Goal: Information Seeking & Learning: Learn about a topic

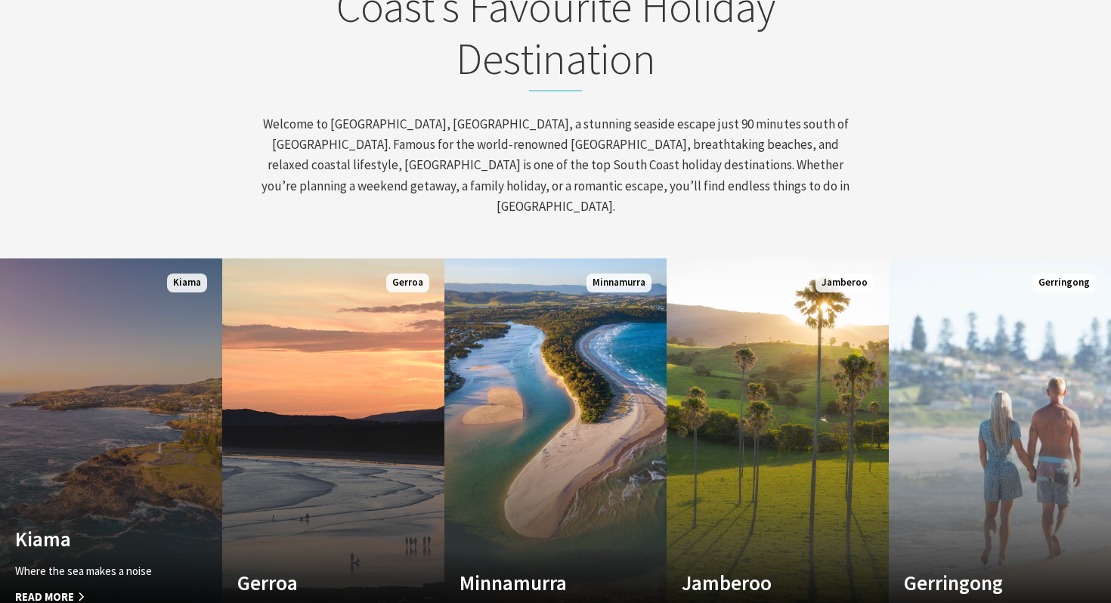
scroll to position [787, 0]
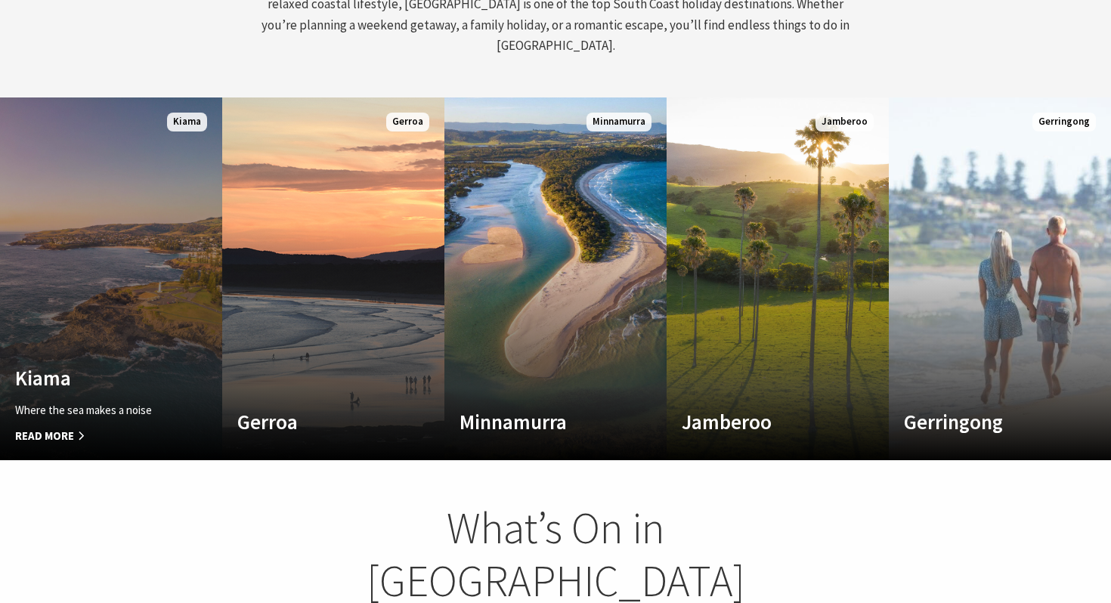
click at [131, 317] on link "Custom Image Used Kiama Where the sea makes a noise Read More Kiama" at bounding box center [111, 278] width 222 height 363
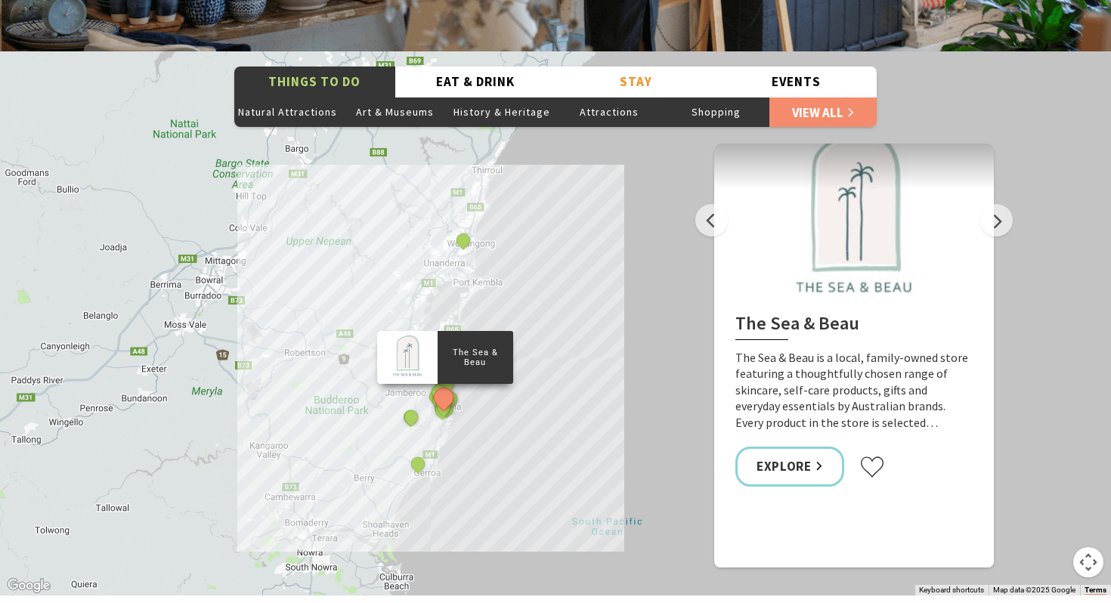
scroll to position [2699, 0]
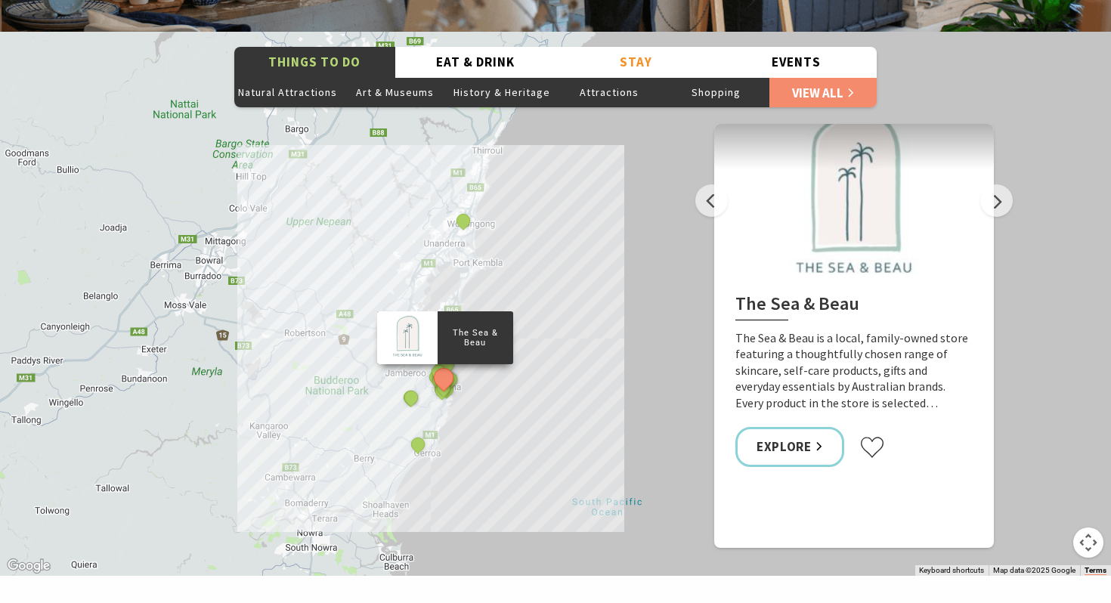
click at [487, 325] on div "The Sea & Beau" at bounding box center [445, 337] width 136 height 53
click at [998, 184] on button "Next" at bounding box center [996, 200] width 32 height 32
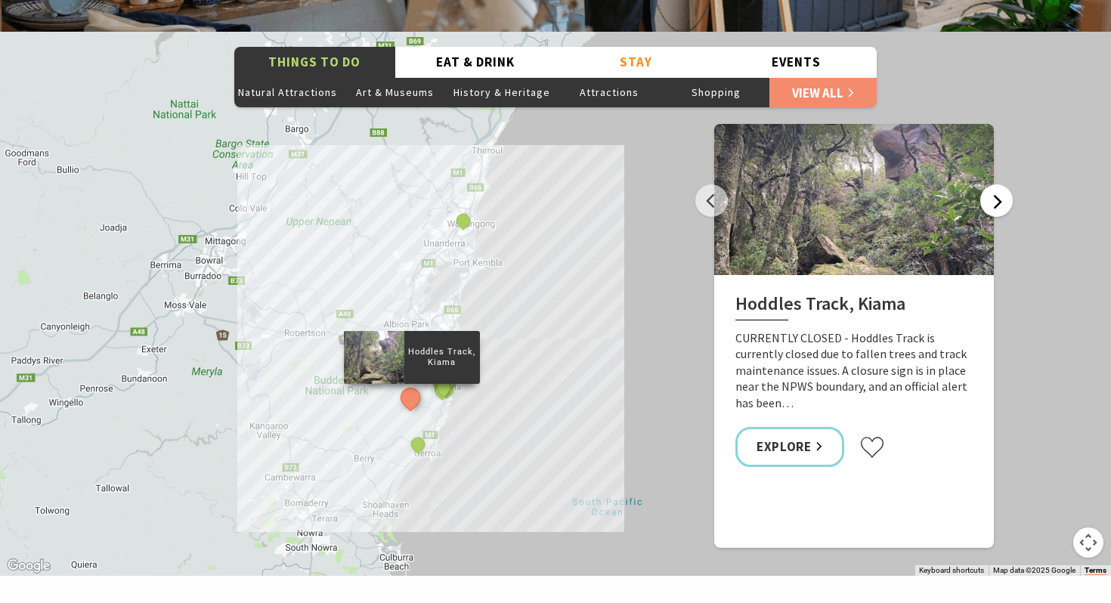
click at [998, 184] on button "Next" at bounding box center [996, 200] width 32 height 32
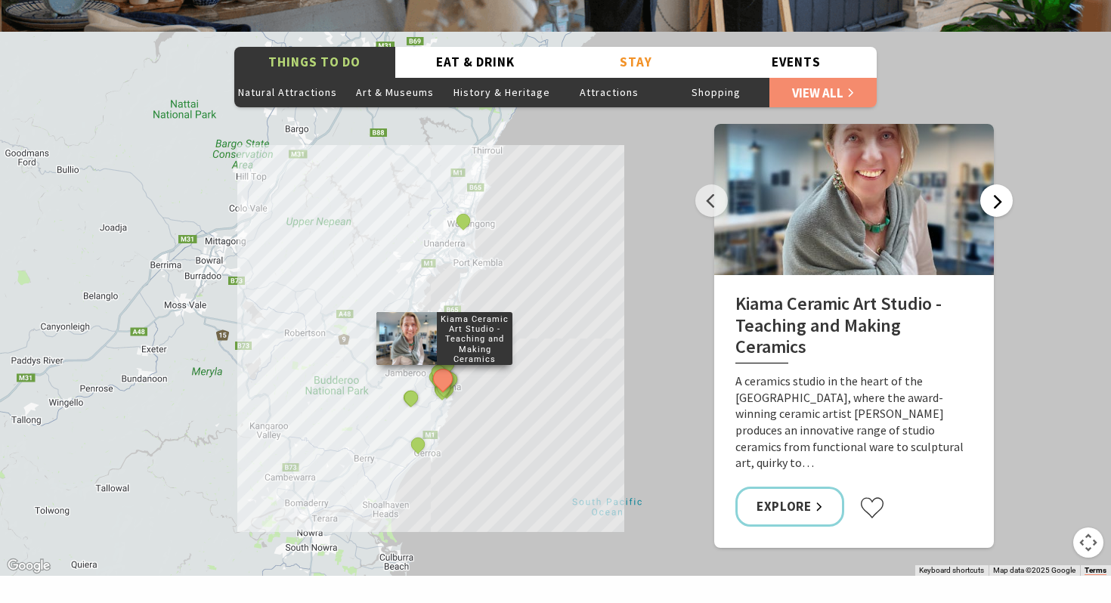
click at [998, 184] on button "Next" at bounding box center [996, 200] width 32 height 32
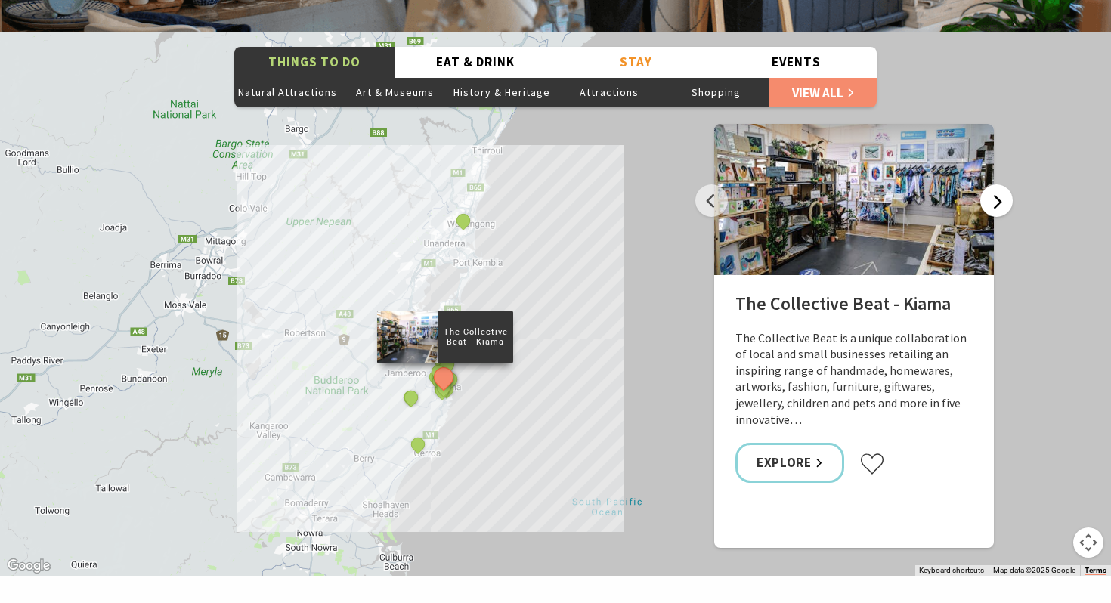
click at [998, 184] on button "Next" at bounding box center [996, 200] width 32 height 32
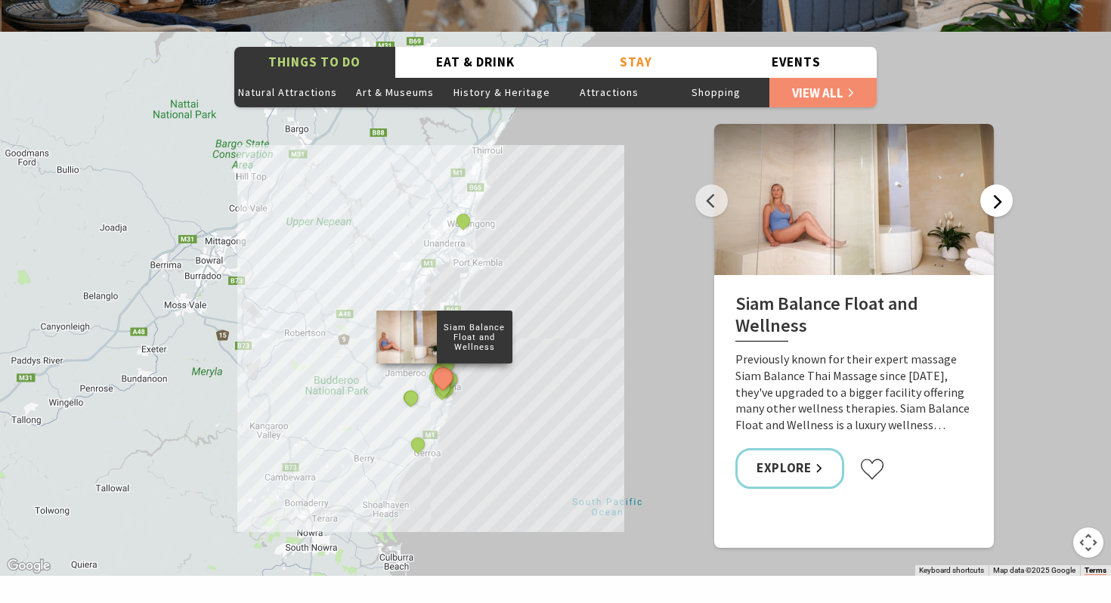
click at [998, 184] on button "Next" at bounding box center [996, 200] width 32 height 32
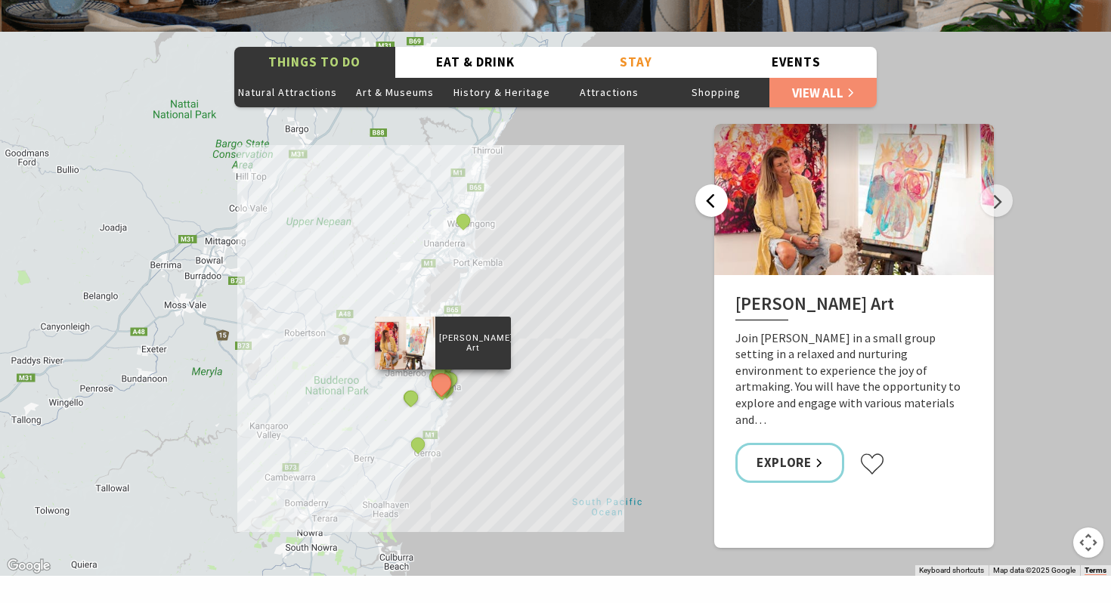
click at [712, 184] on button "Previous" at bounding box center [711, 200] width 32 height 32
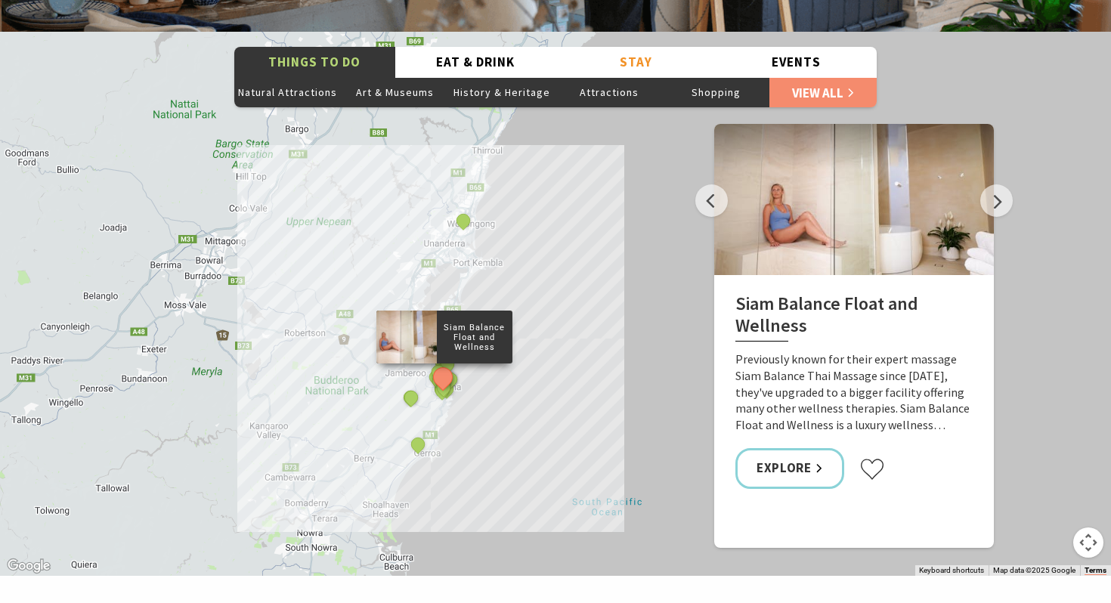
click at [727, 182] on div at bounding box center [854, 199] width 280 height 151
click at [716, 184] on button "Previous" at bounding box center [711, 200] width 32 height 32
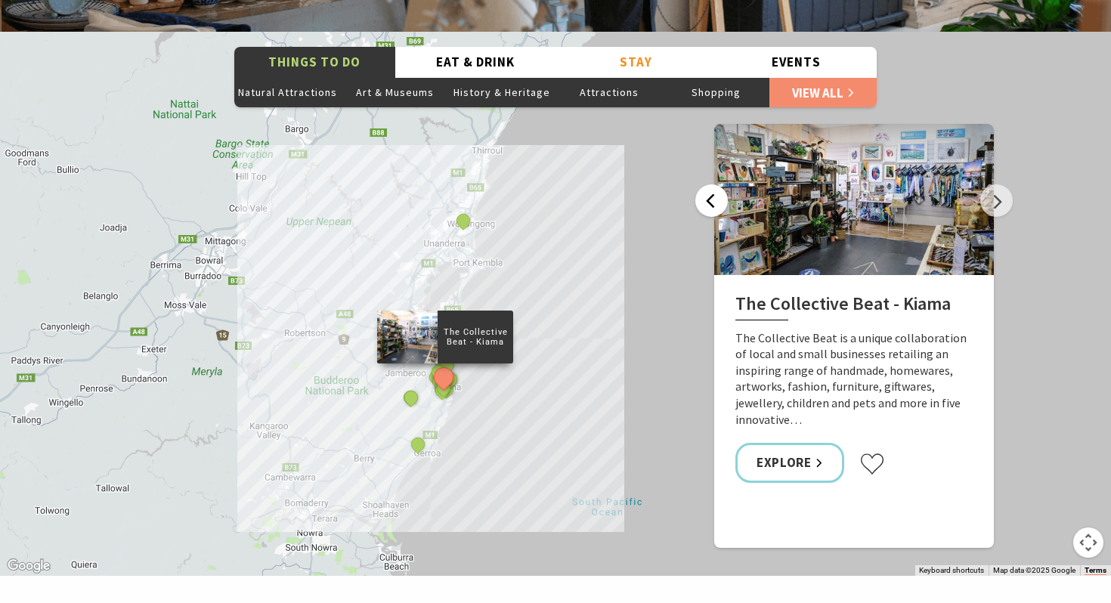
click at [716, 184] on button "Previous" at bounding box center [711, 200] width 32 height 32
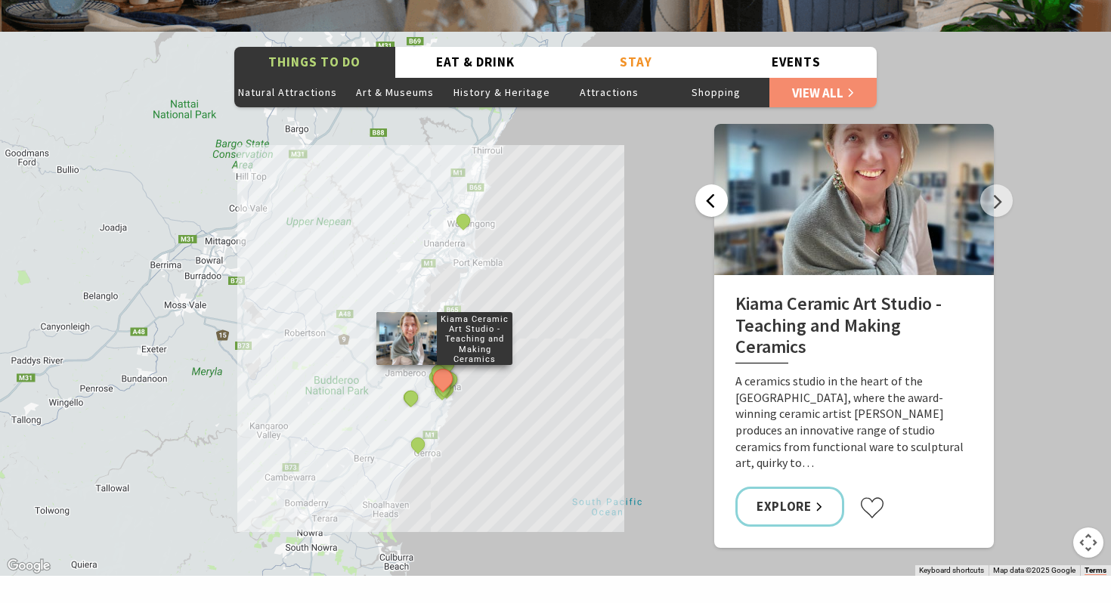
click at [716, 184] on button "Previous" at bounding box center [711, 200] width 32 height 32
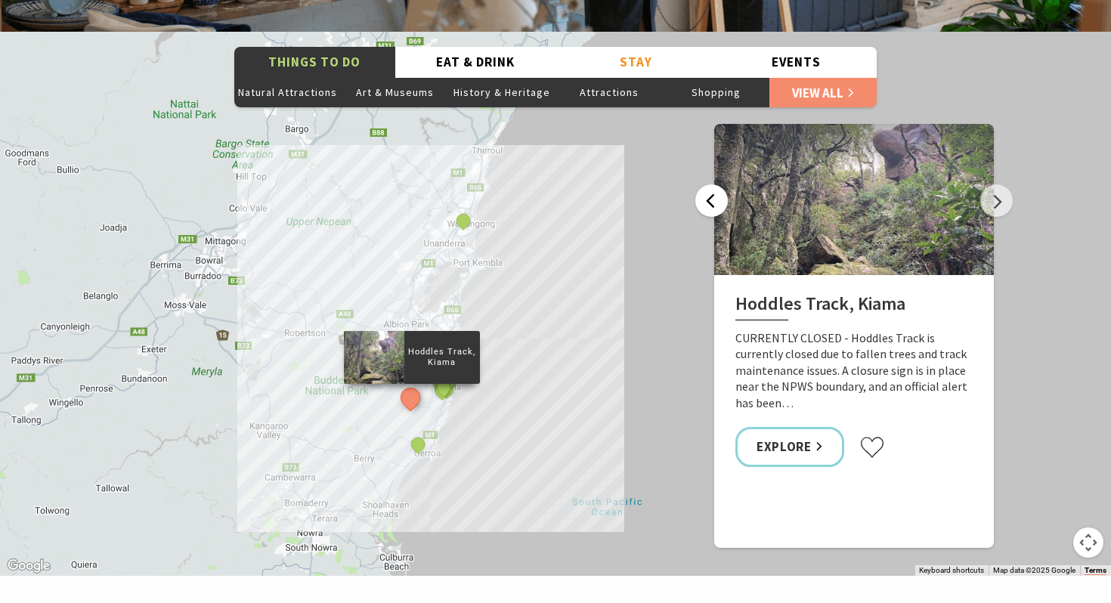
click at [716, 184] on button "Previous" at bounding box center [711, 200] width 32 height 32
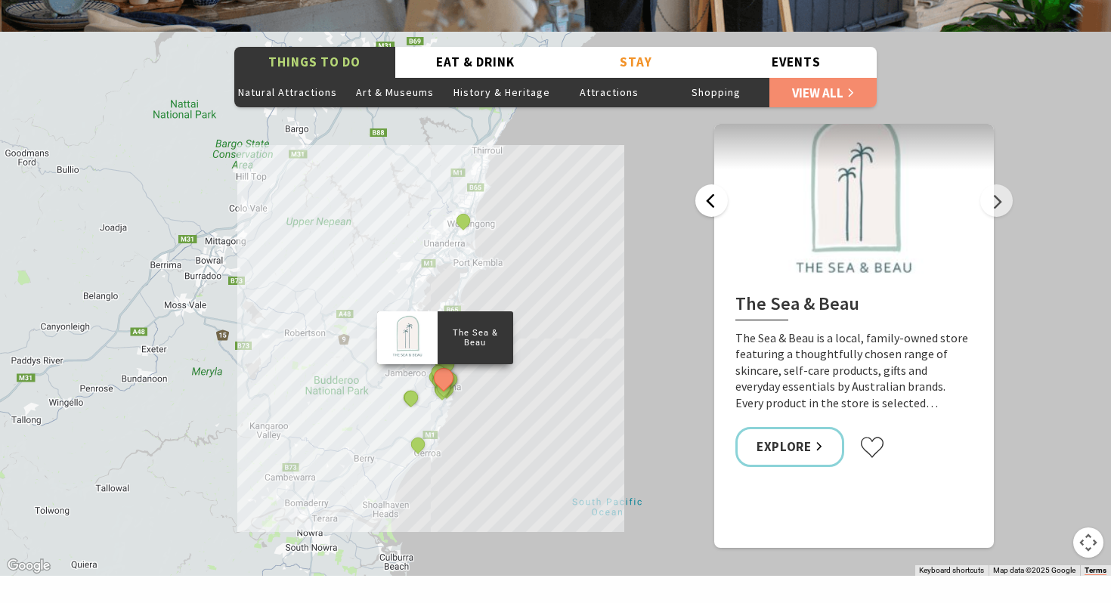
click at [716, 184] on button "Previous" at bounding box center [711, 200] width 32 height 32
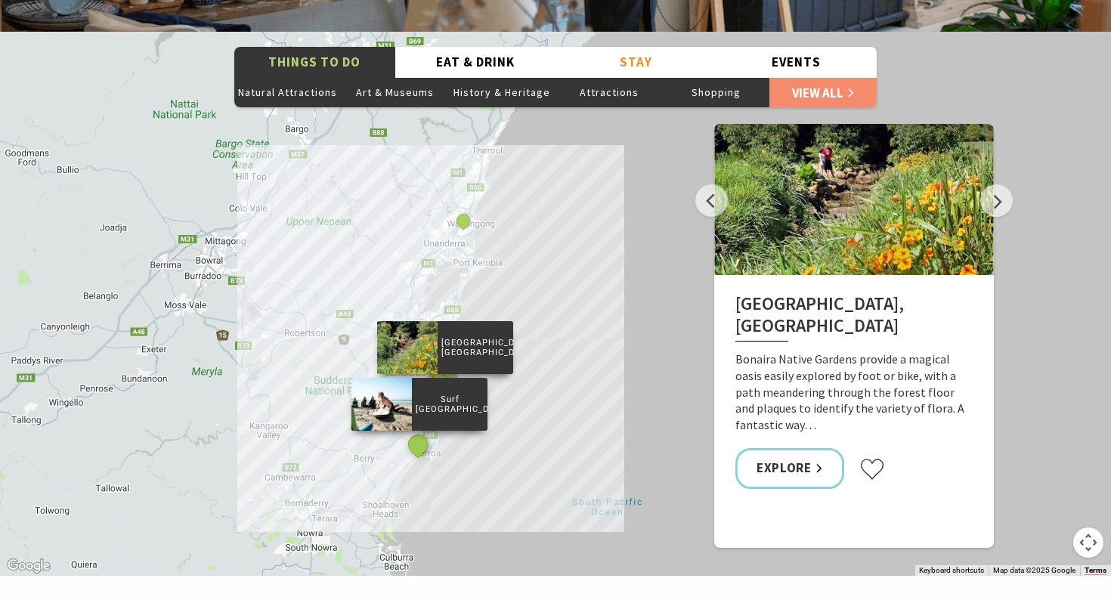
click at [421, 431] on button "See detail about Surf Camp Australia" at bounding box center [418, 445] width 28 height 28
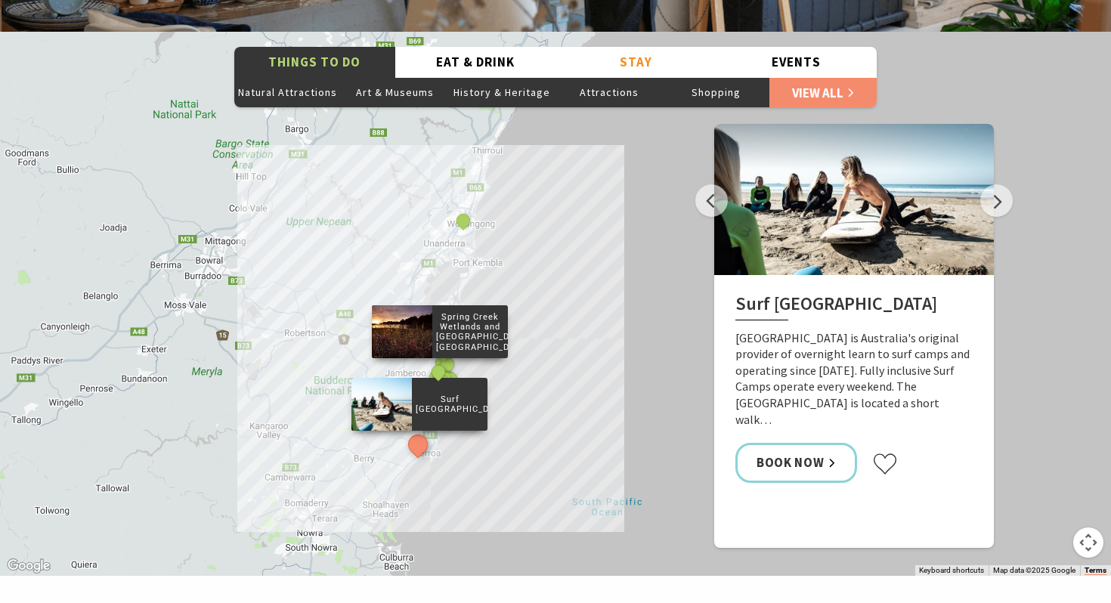
click at [472, 312] on p "Spring Creek Wetlands and [GEOGRAPHIC_DATA], [GEOGRAPHIC_DATA]" at bounding box center [470, 332] width 76 height 45
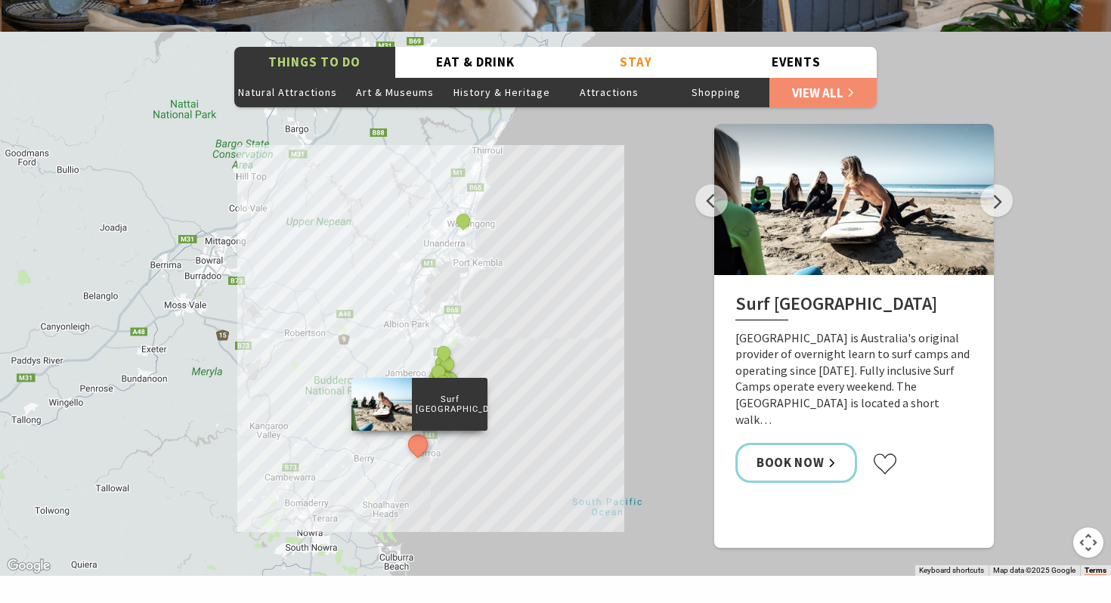
click at [518, 341] on div "The Sea & Beau Hoddles Track, Kiama Kiama Ceramic Art Studio - Teaching and Mak…" at bounding box center [555, 304] width 1111 height 544
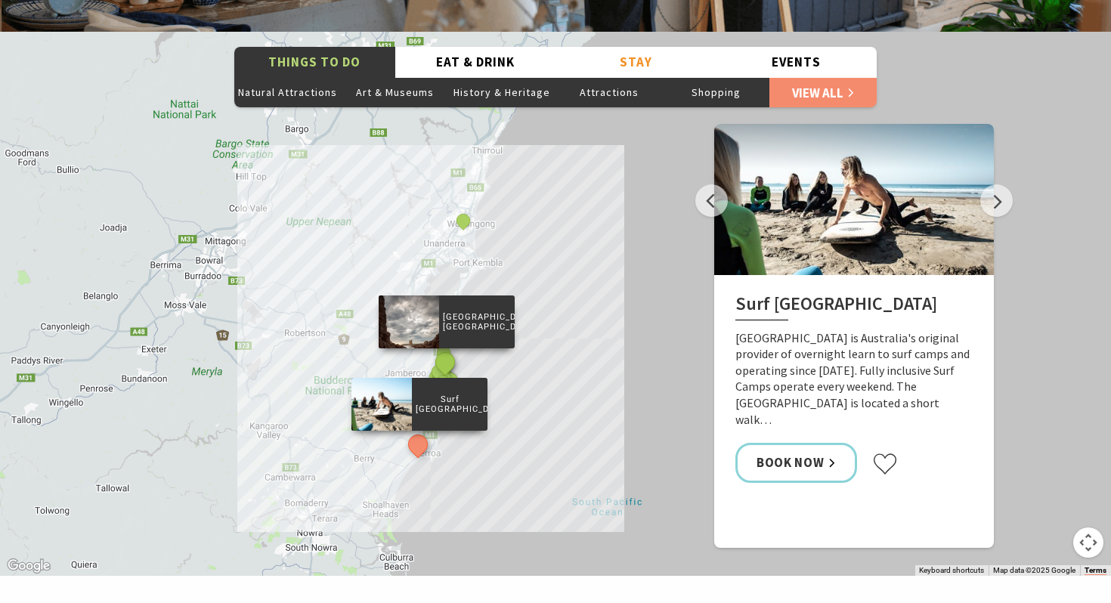
click at [445, 348] on button "See detail about Cathedral Rocks, Kiama Downs" at bounding box center [445, 362] width 28 height 28
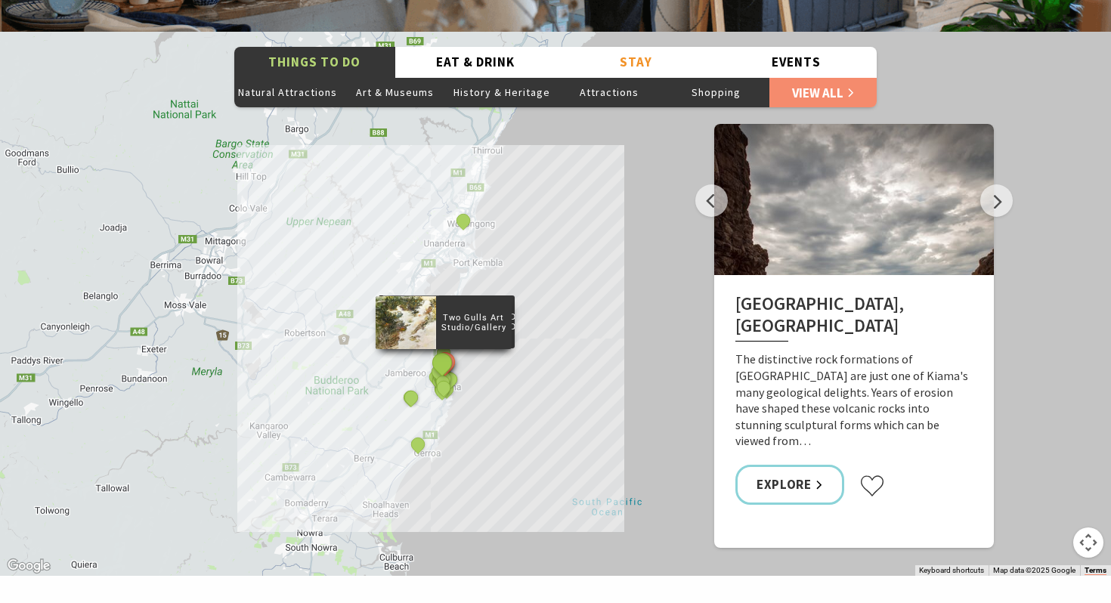
click at [443, 349] on button "See detail about Two Gulls Art Studio/Gallery" at bounding box center [442, 363] width 28 height 28
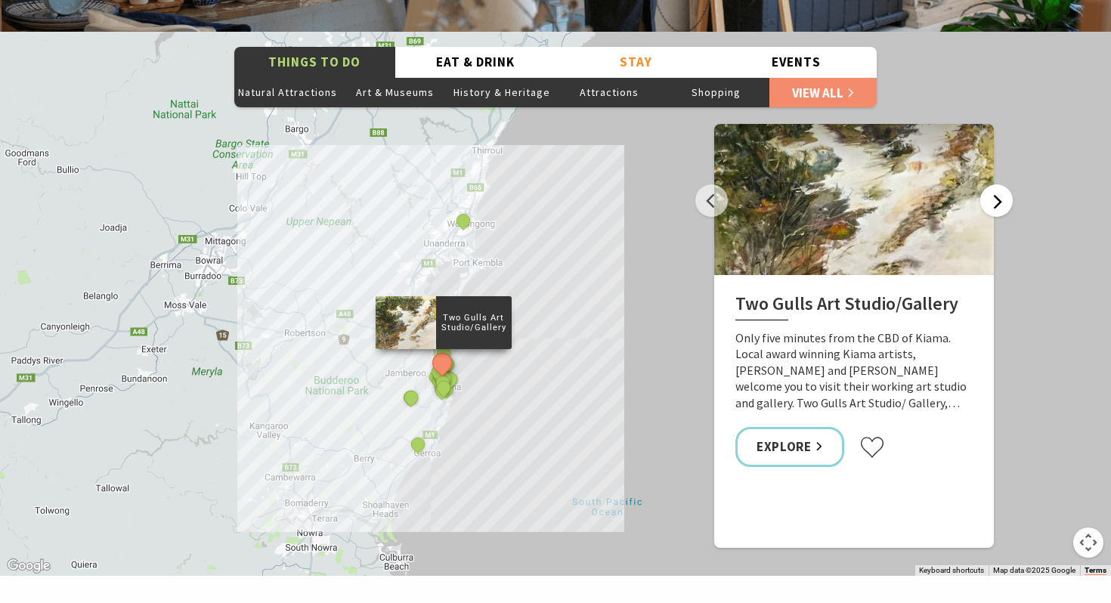
click at [999, 184] on button "Next" at bounding box center [996, 200] width 32 height 32
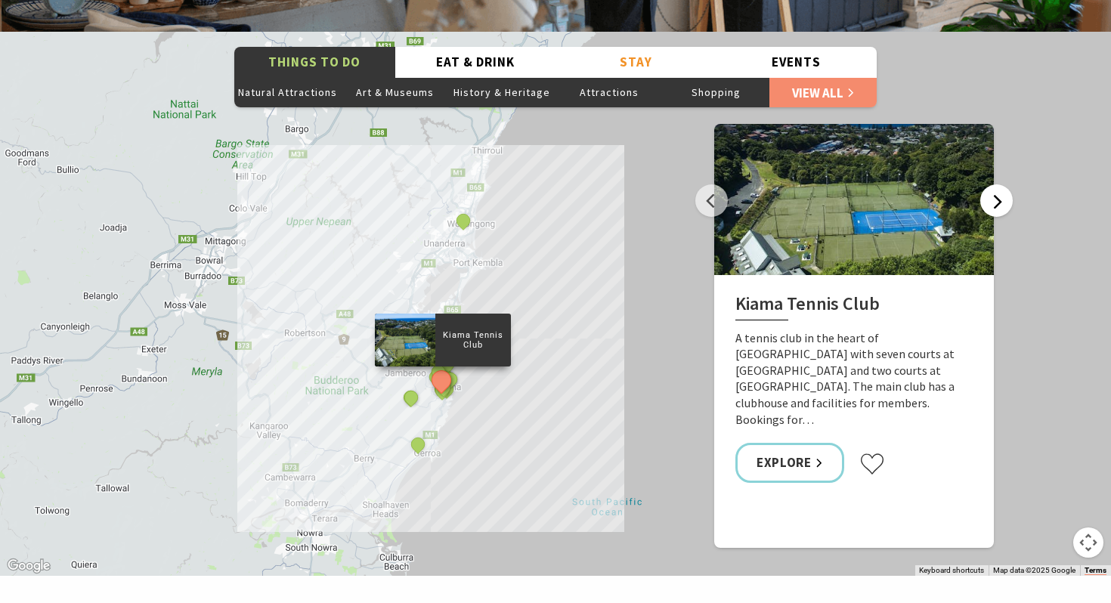
click at [999, 184] on button "Next" at bounding box center [996, 200] width 32 height 32
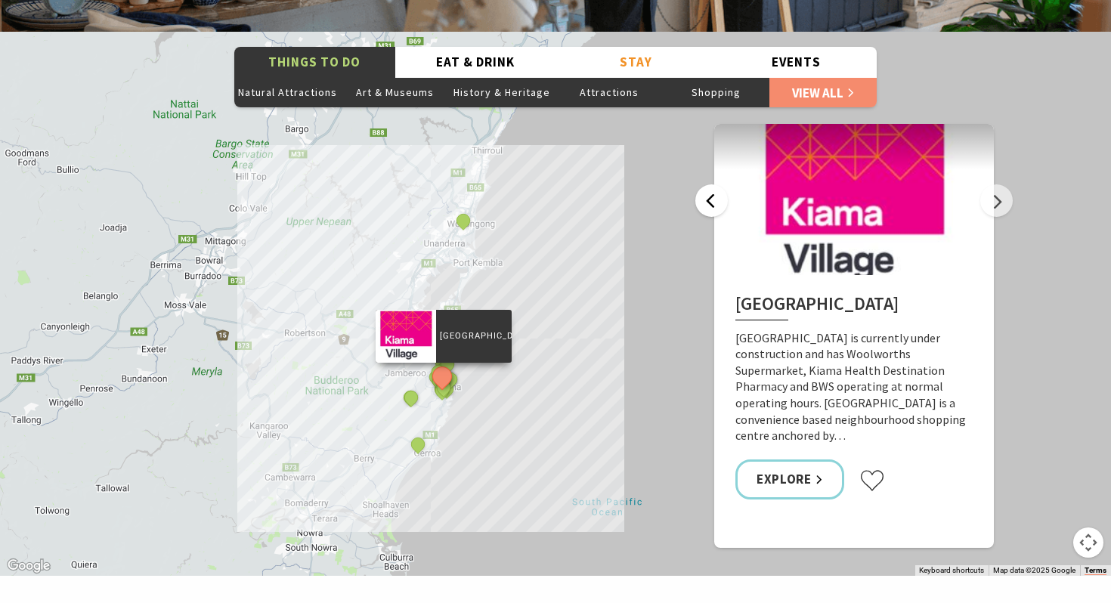
click at [707, 184] on button "Previous" at bounding box center [711, 200] width 32 height 32
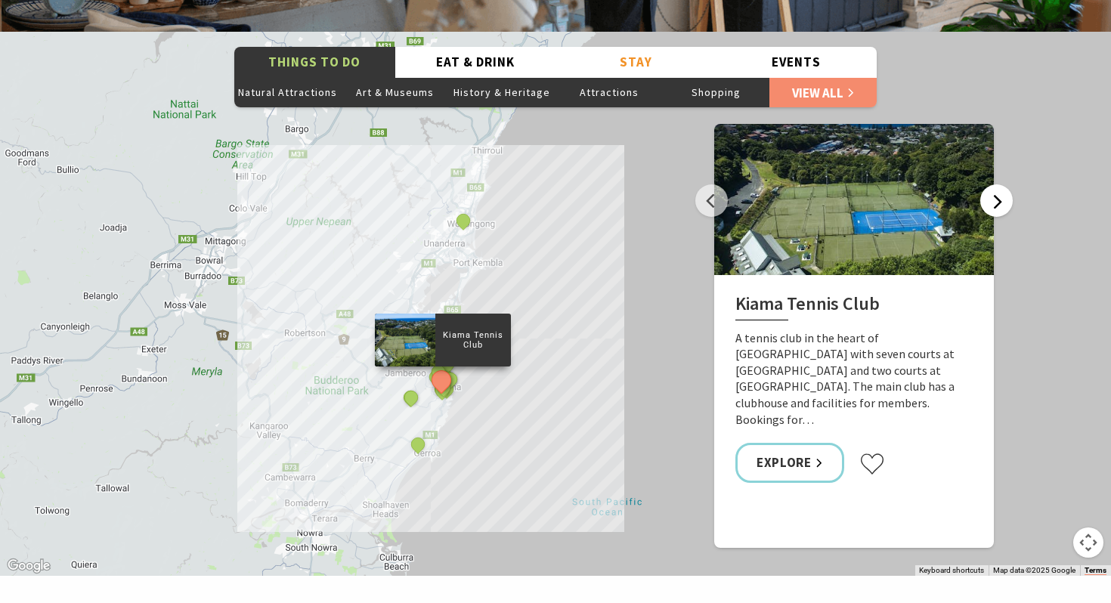
click at [990, 184] on button "Next" at bounding box center [996, 200] width 32 height 32
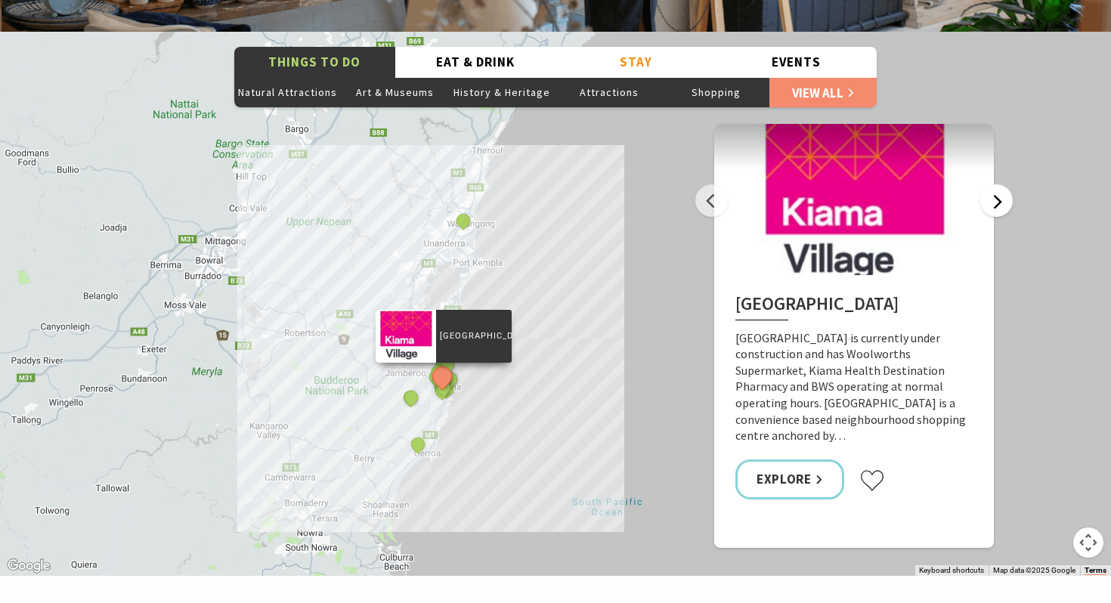
click at [991, 184] on button "Next" at bounding box center [996, 200] width 32 height 32
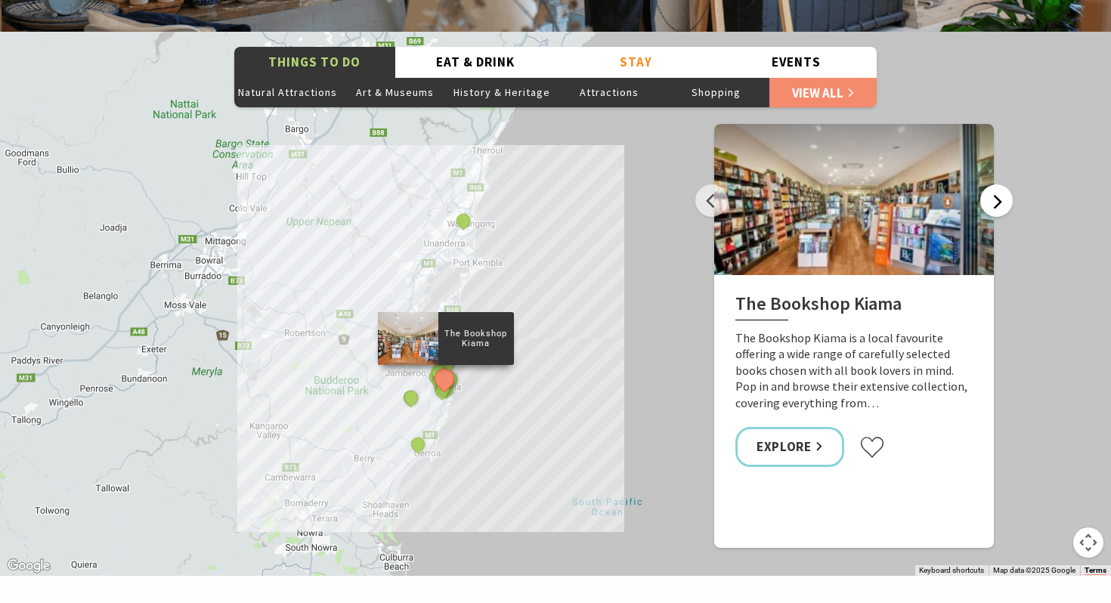
click at [991, 184] on button "Next" at bounding box center [996, 200] width 32 height 32
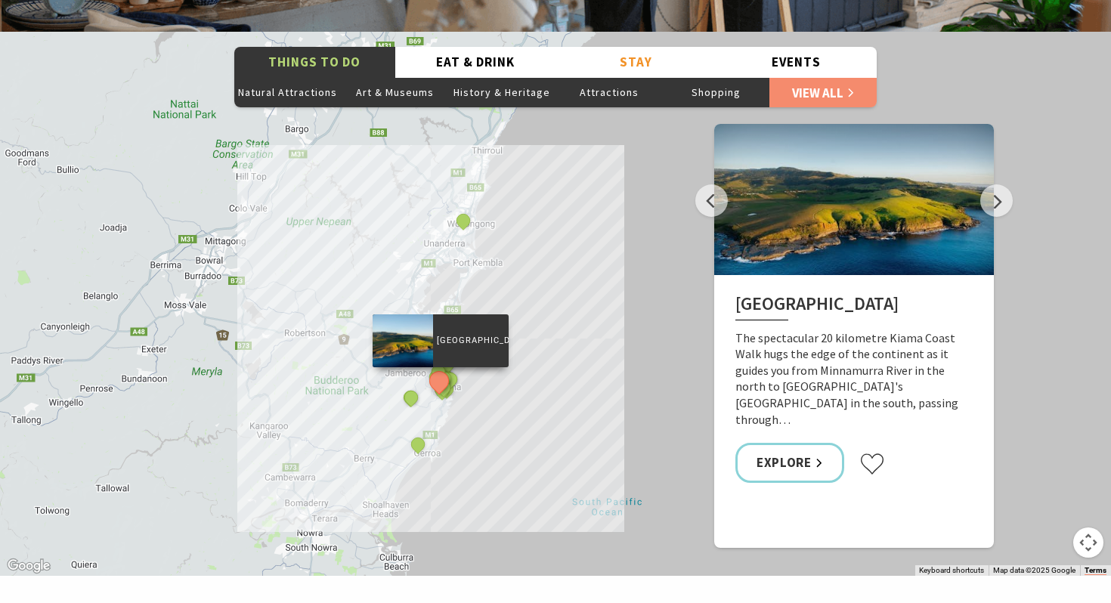
click at [829, 348] on p "The spectacular 20 kilometre Kiama Coast Walk hugs the edge of the continent as…" at bounding box center [853, 379] width 237 height 98
click at [831, 242] on div at bounding box center [854, 199] width 280 height 151
click at [811, 443] on link "Explore" at bounding box center [789, 463] width 109 height 40
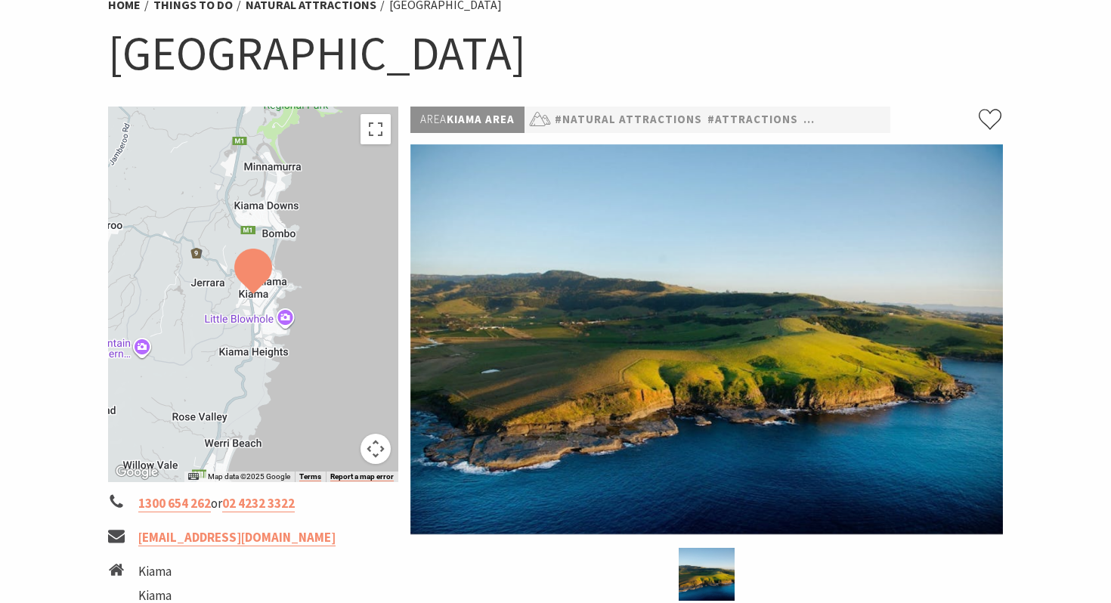
scroll to position [119, 0]
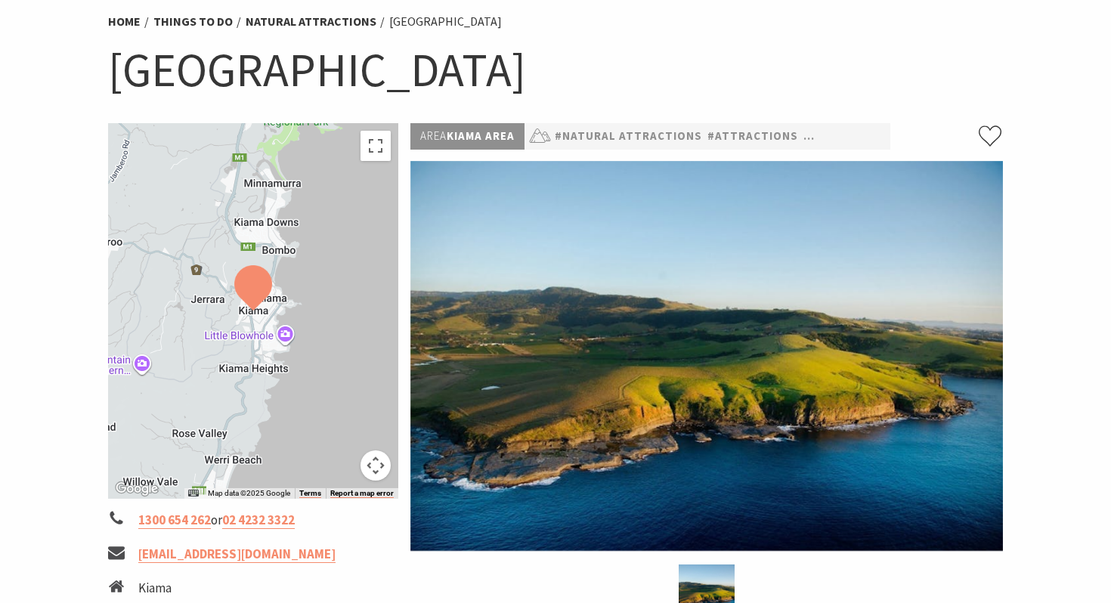
click at [244, 295] on img at bounding box center [253, 287] width 38 height 45
click at [259, 290] on img at bounding box center [253, 287] width 38 height 45
click at [376, 150] on button "Toggle fullscreen view" at bounding box center [375, 146] width 30 height 30
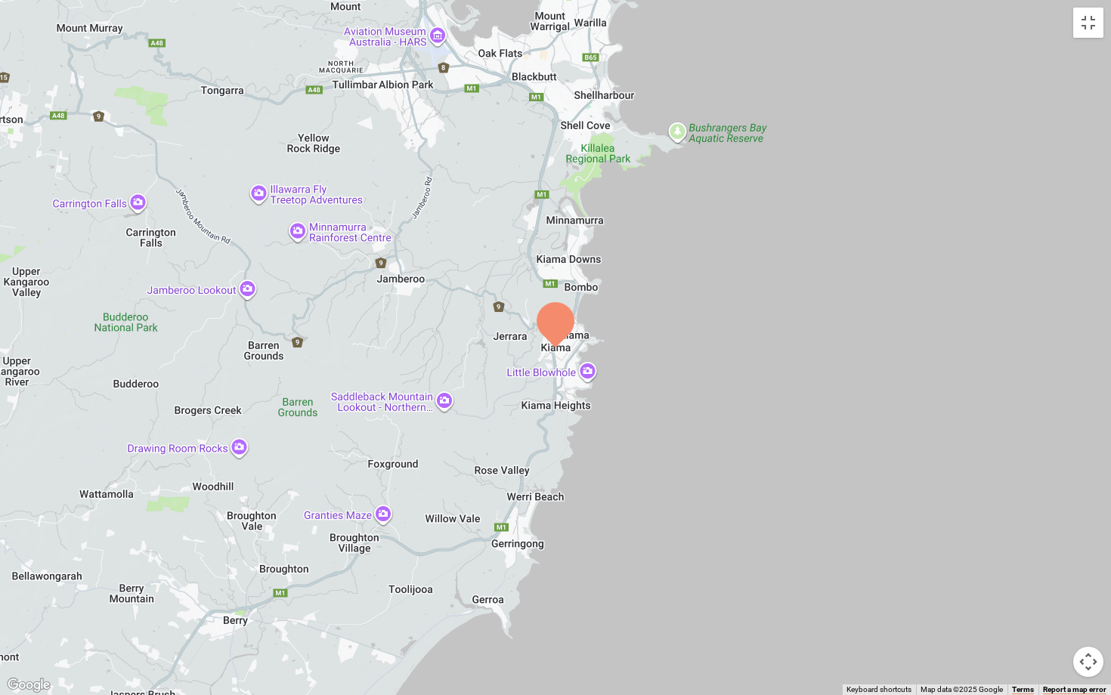
click at [598, 329] on div at bounding box center [555, 347] width 1111 height 695
click at [561, 326] on img at bounding box center [555, 324] width 38 height 45
click at [1092, 602] on button "Map camera controls" at bounding box center [1088, 662] width 30 height 30
click at [1008, 582] on button "Move up" at bounding box center [1012, 586] width 30 height 30
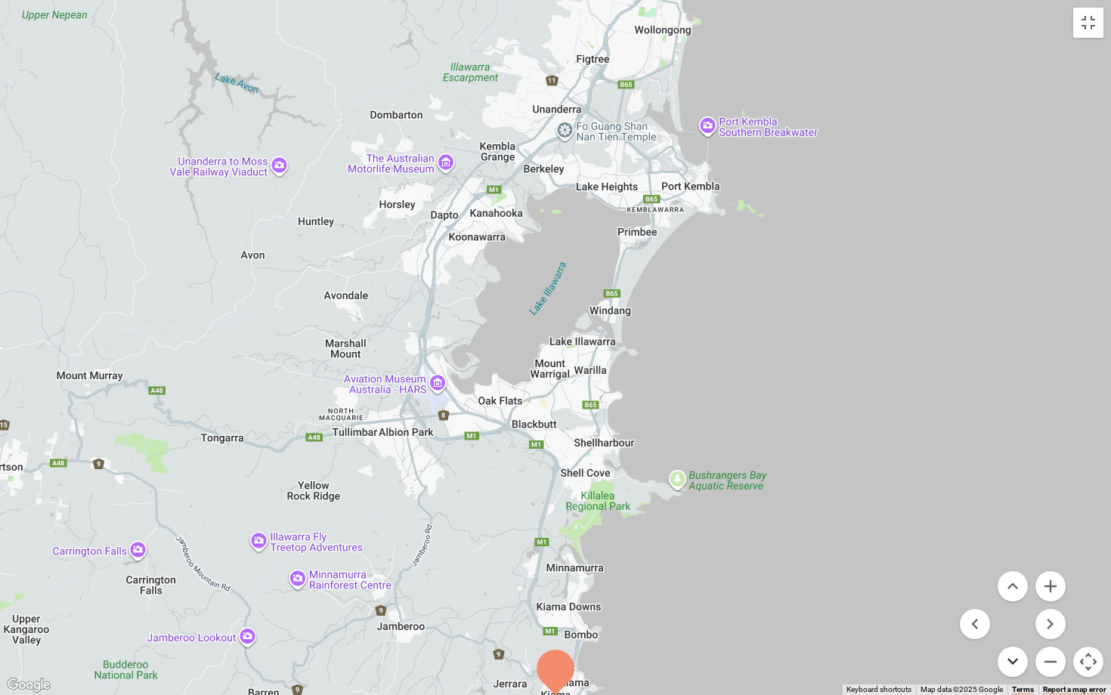
click at [1012, 602] on button "Move down" at bounding box center [1012, 662] width 30 height 30
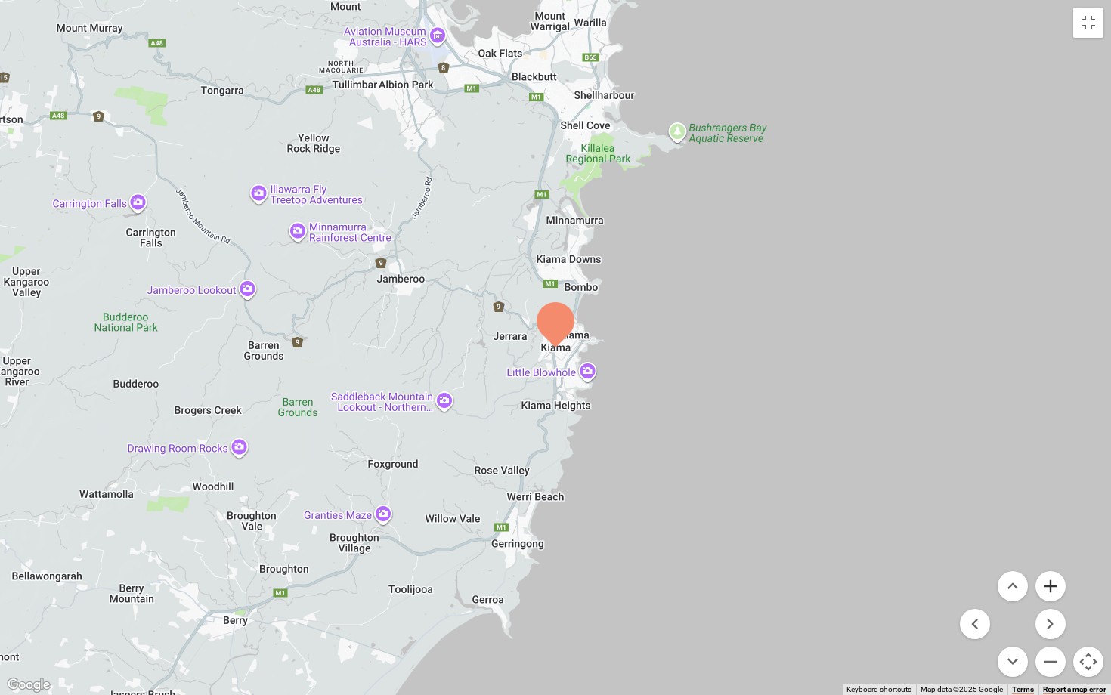
click at [1046, 582] on button "Zoom in" at bounding box center [1050, 586] width 30 height 30
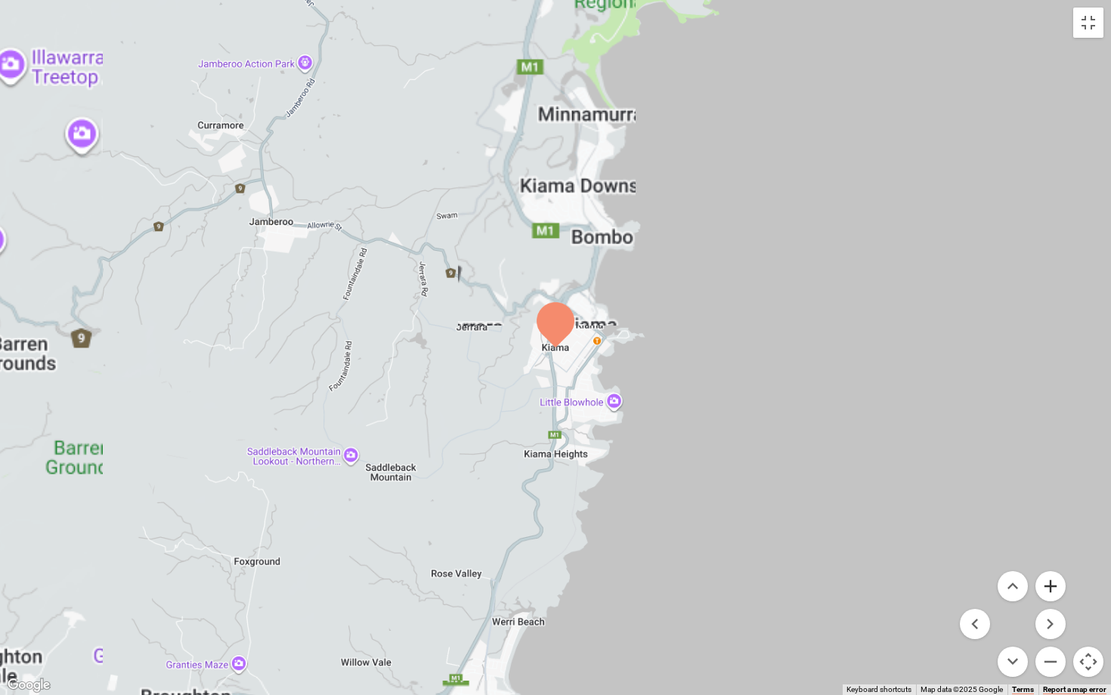
click at [1046, 582] on button "Zoom in" at bounding box center [1050, 586] width 30 height 30
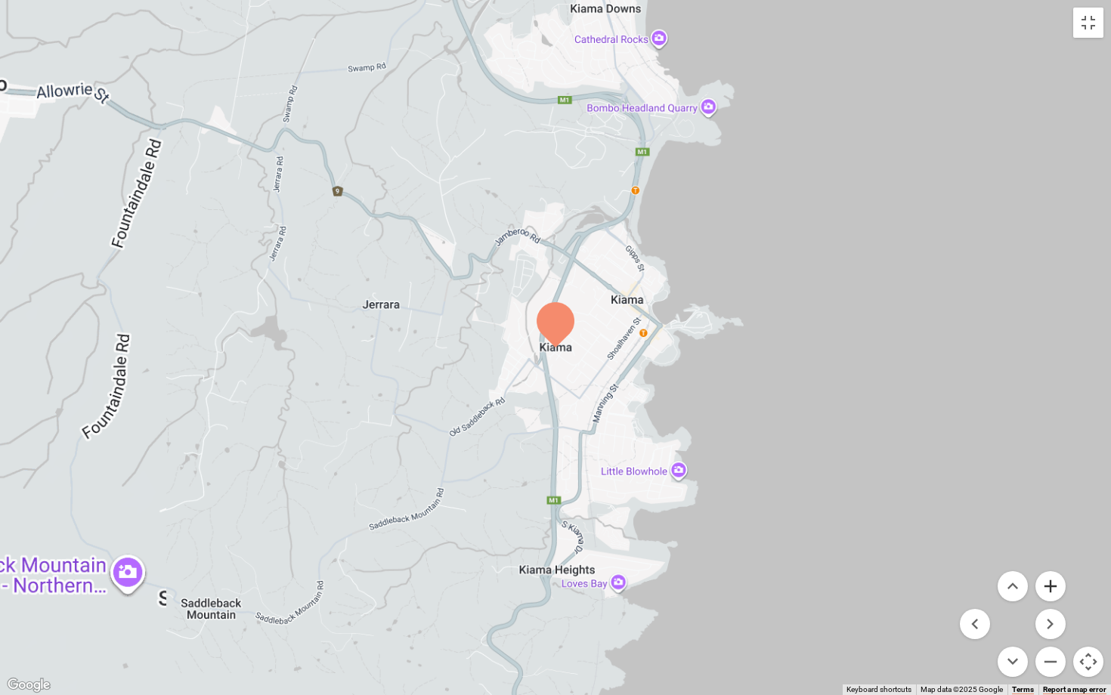
click at [1046, 582] on button "Zoom in" at bounding box center [1050, 586] width 30 height 30
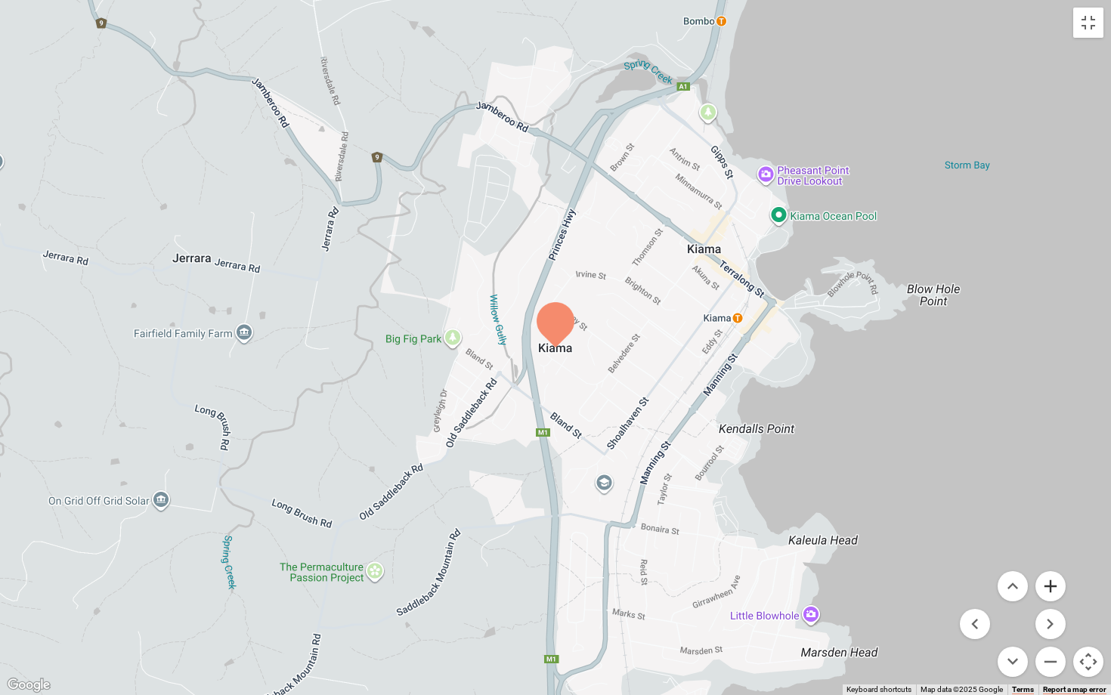
click at [1046, 582] on button "Zoom in" at bounding box center [1050, 586] width 30 height 30
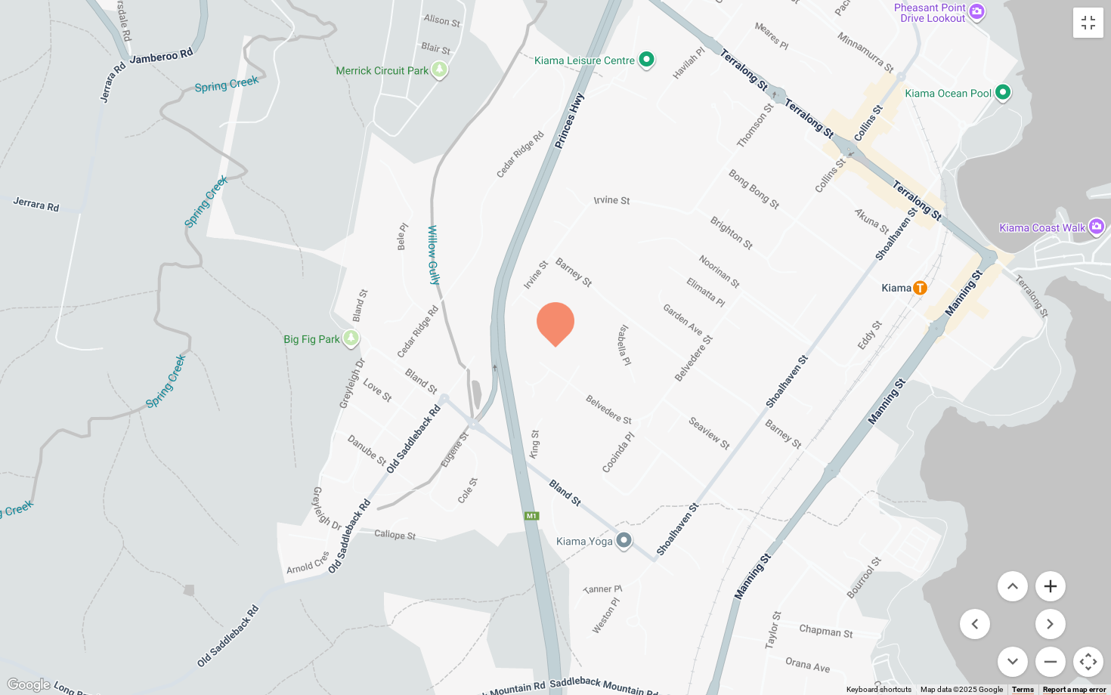
click at [1046, 582] on button "Zoom in" at bounding box center [1050, 586] width 30 height 30
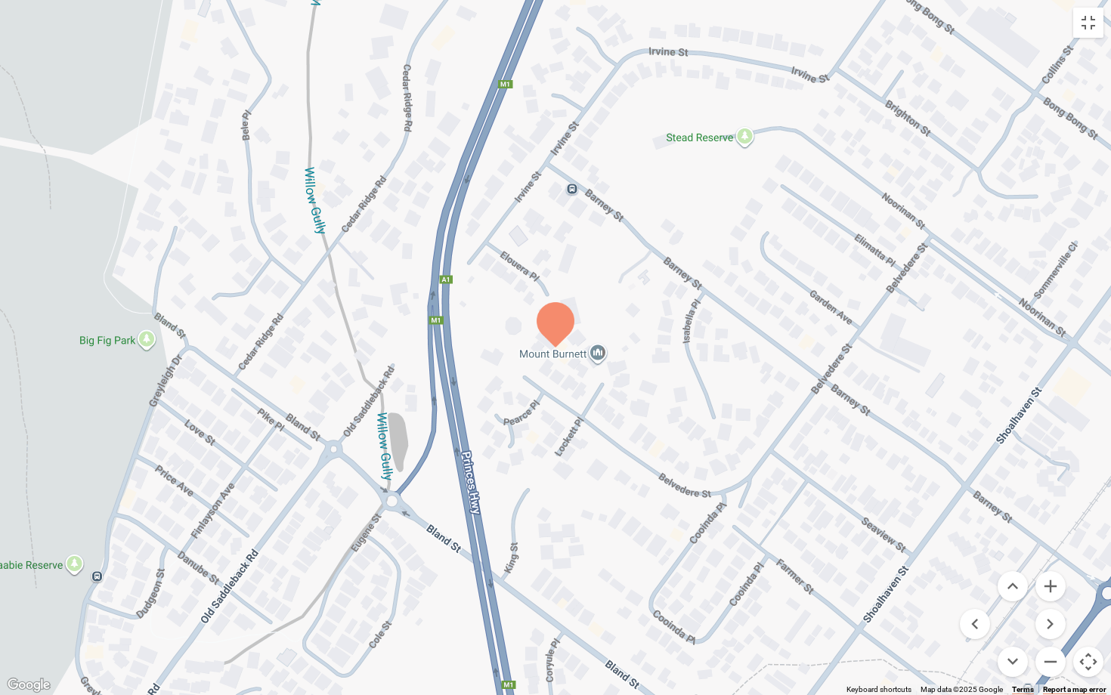
click at [1037, 21] on div at bounding box center [555, 347] width 1111 height 695
click at [1083, 23] on button "Toggle fullscreen view" at bounding box center [1088, 23] width 30 height 30
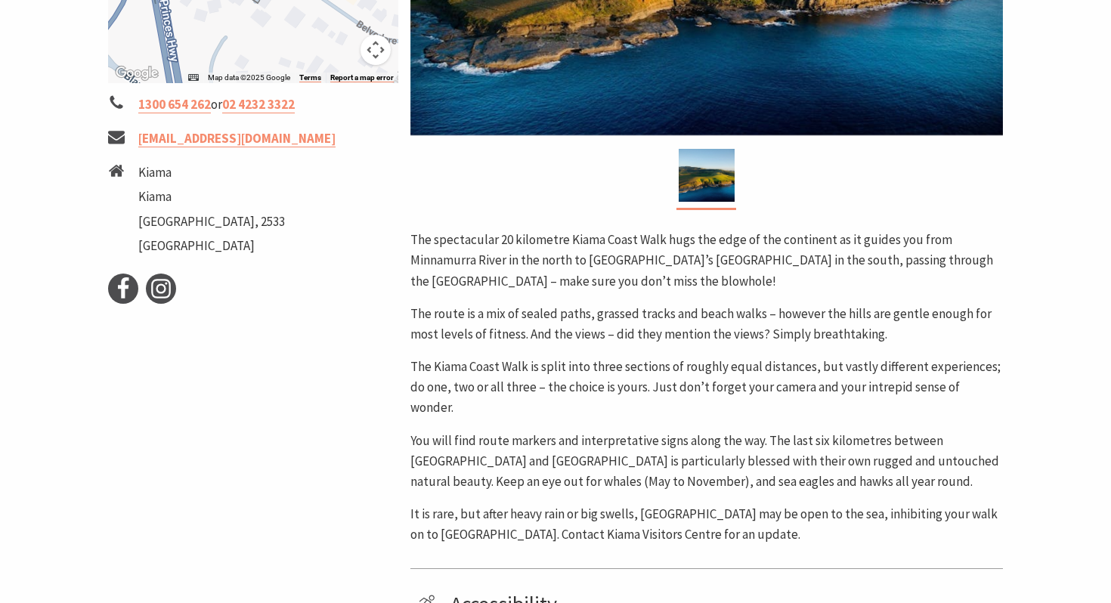
scroll to position [419, 0]
